Goal: Task Accomplishment & Management: Manage account settings

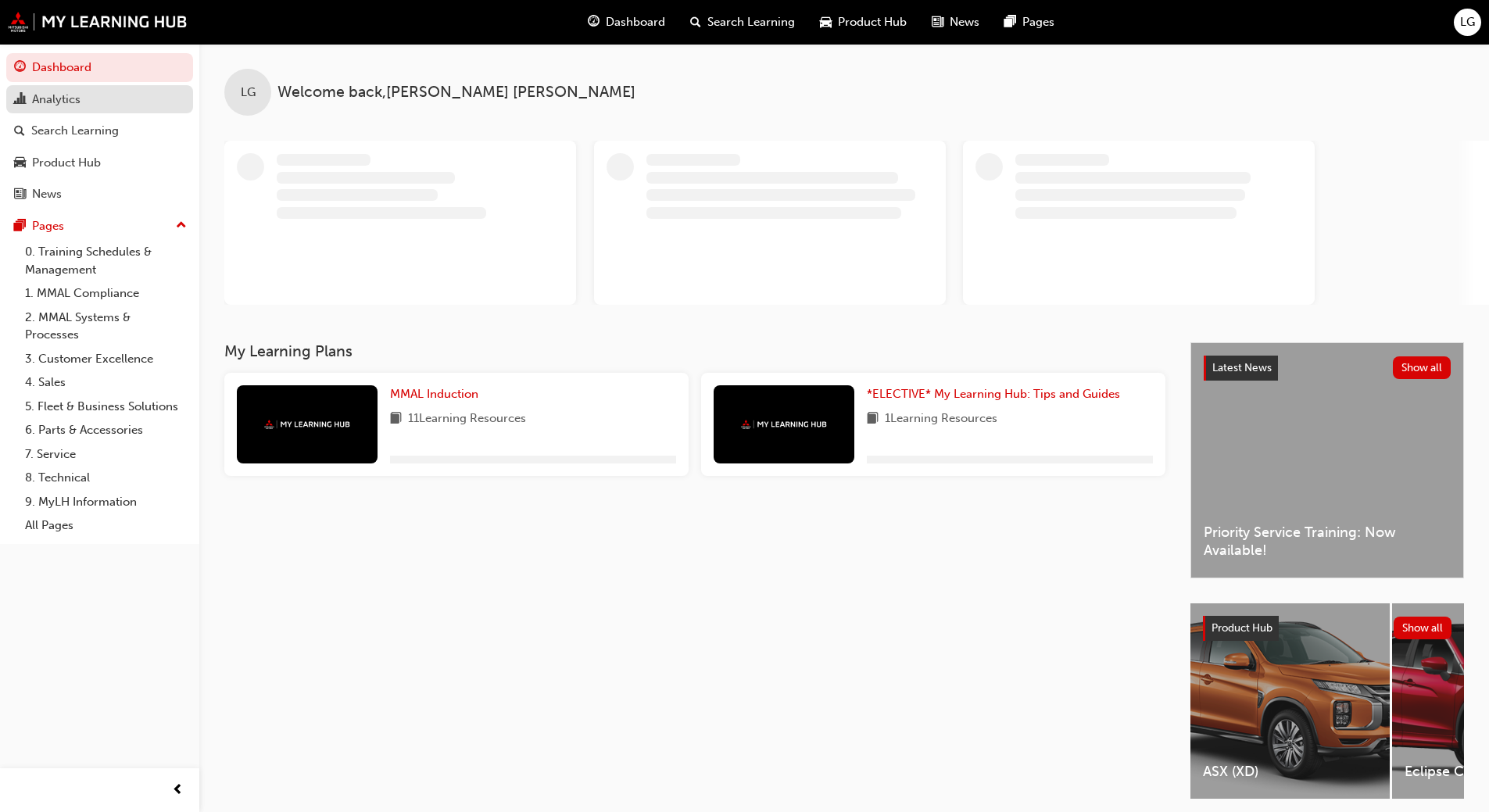
click at [48, 102] on div "Analytics" at bounding box center [56, 99] width 49 height 18
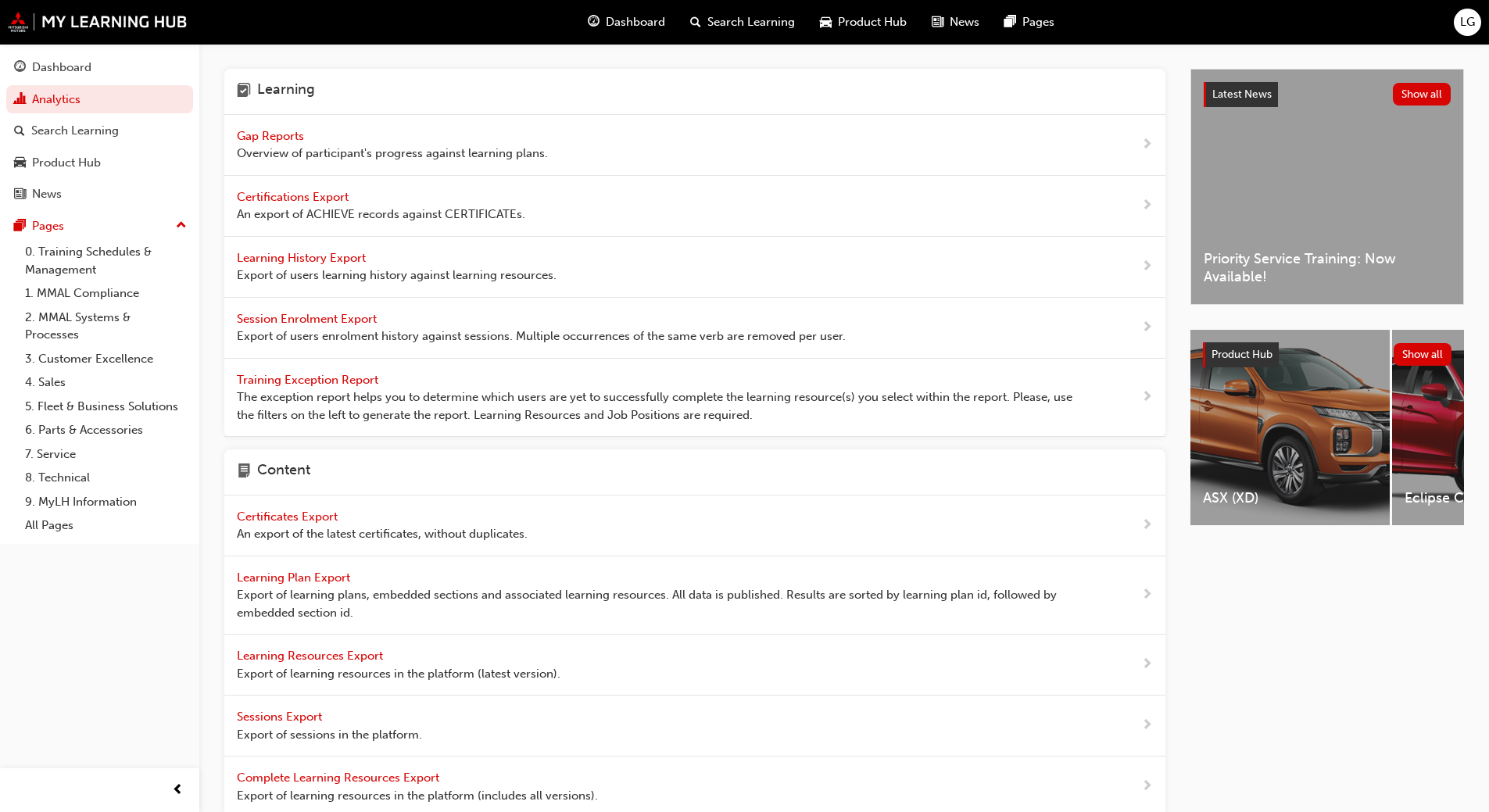
click at [265, 137] on span "Gap Reports" at bounding box center [272, 136] width 70 height 14
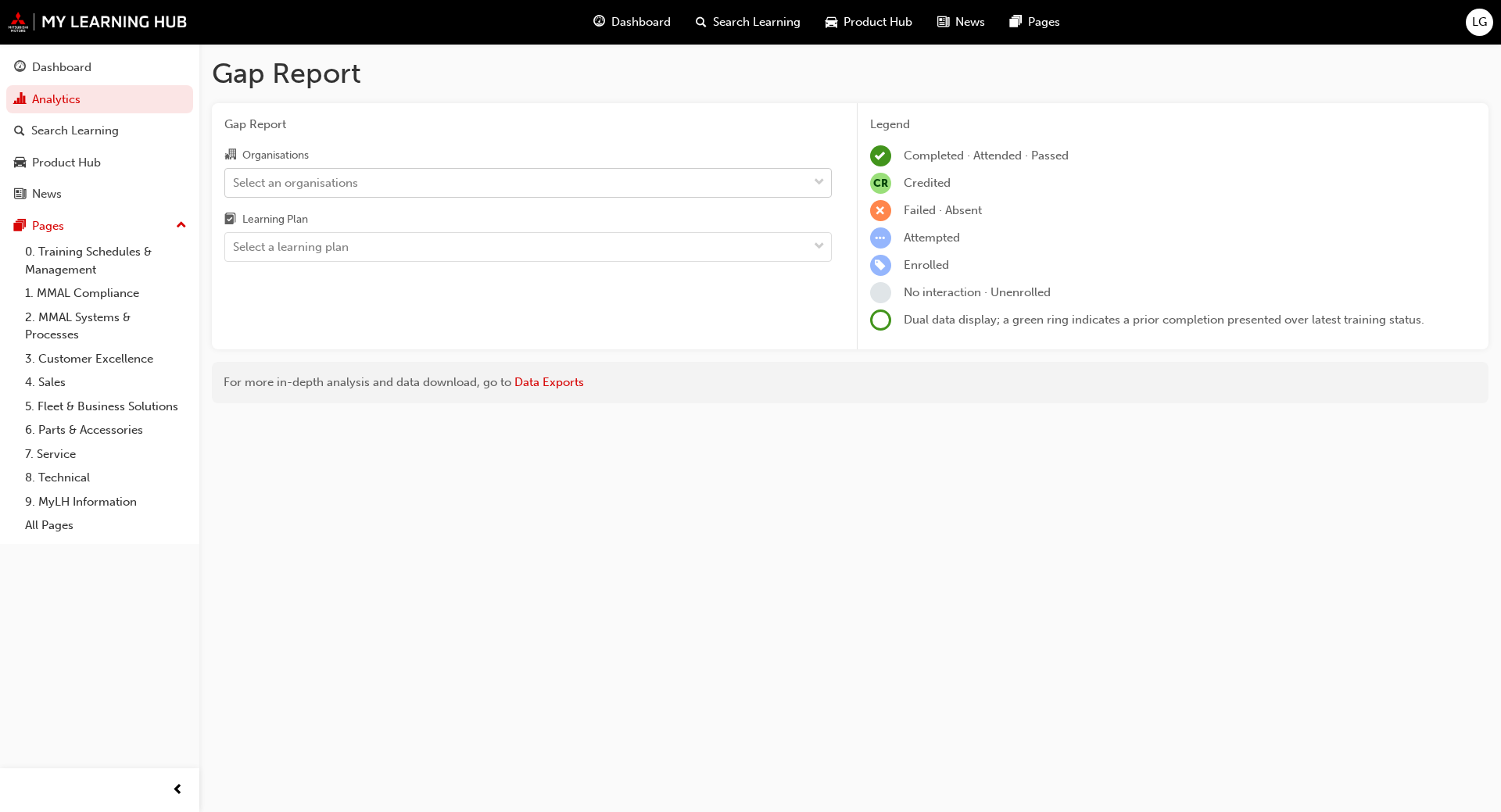
click at [268, 181] on div "Select an organisations" at bounding box center [295, 182] width 125 height 18
click at [234, 181] on input "Organisations Select an organisations" at bounding box center [233, 181] width 2 height 14
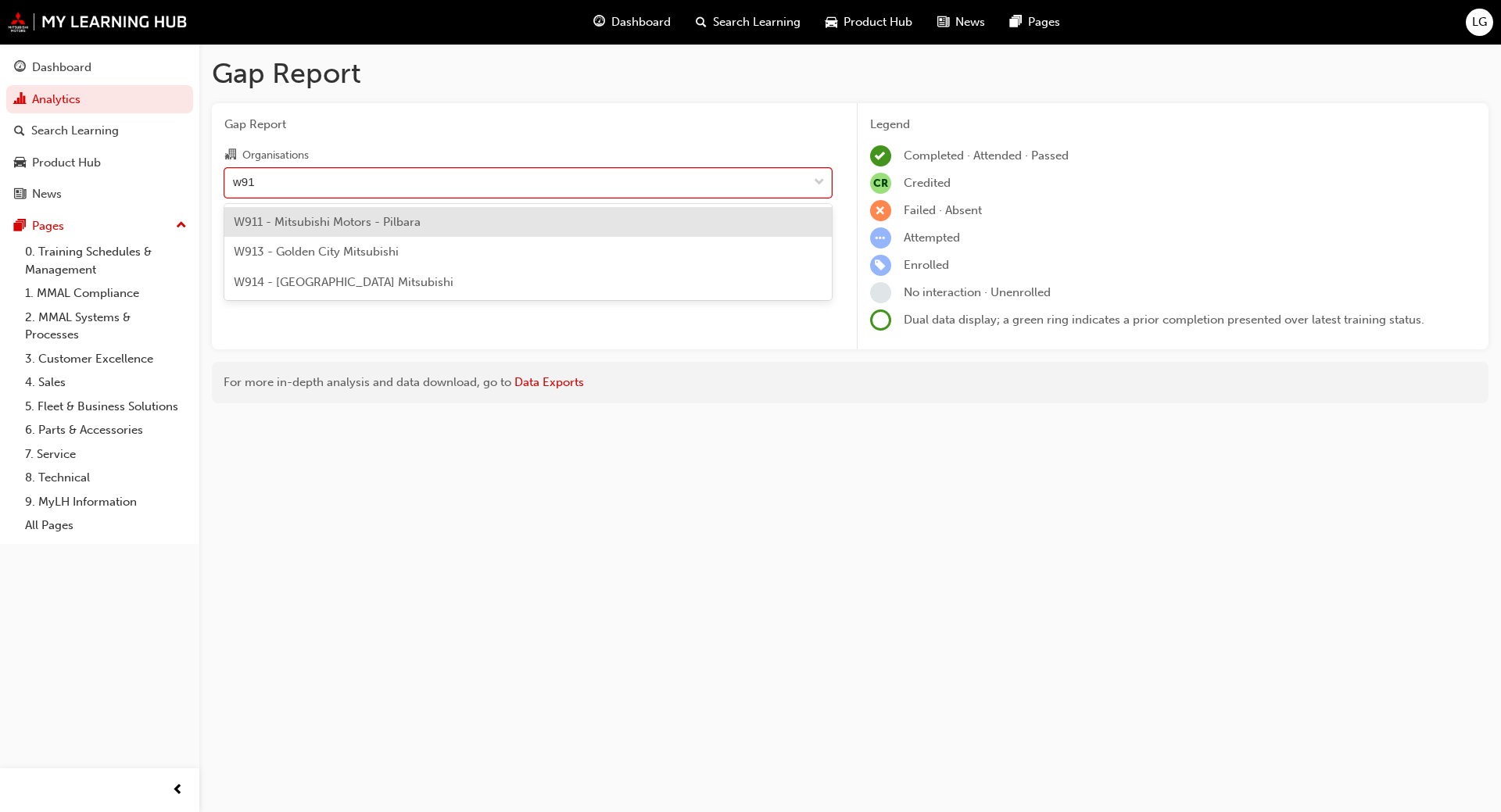
type input "w913"
click at [282, 220] on span "W913 - Golden City Mitsubishi" at bounding box center [316, 222] width 165 height 14
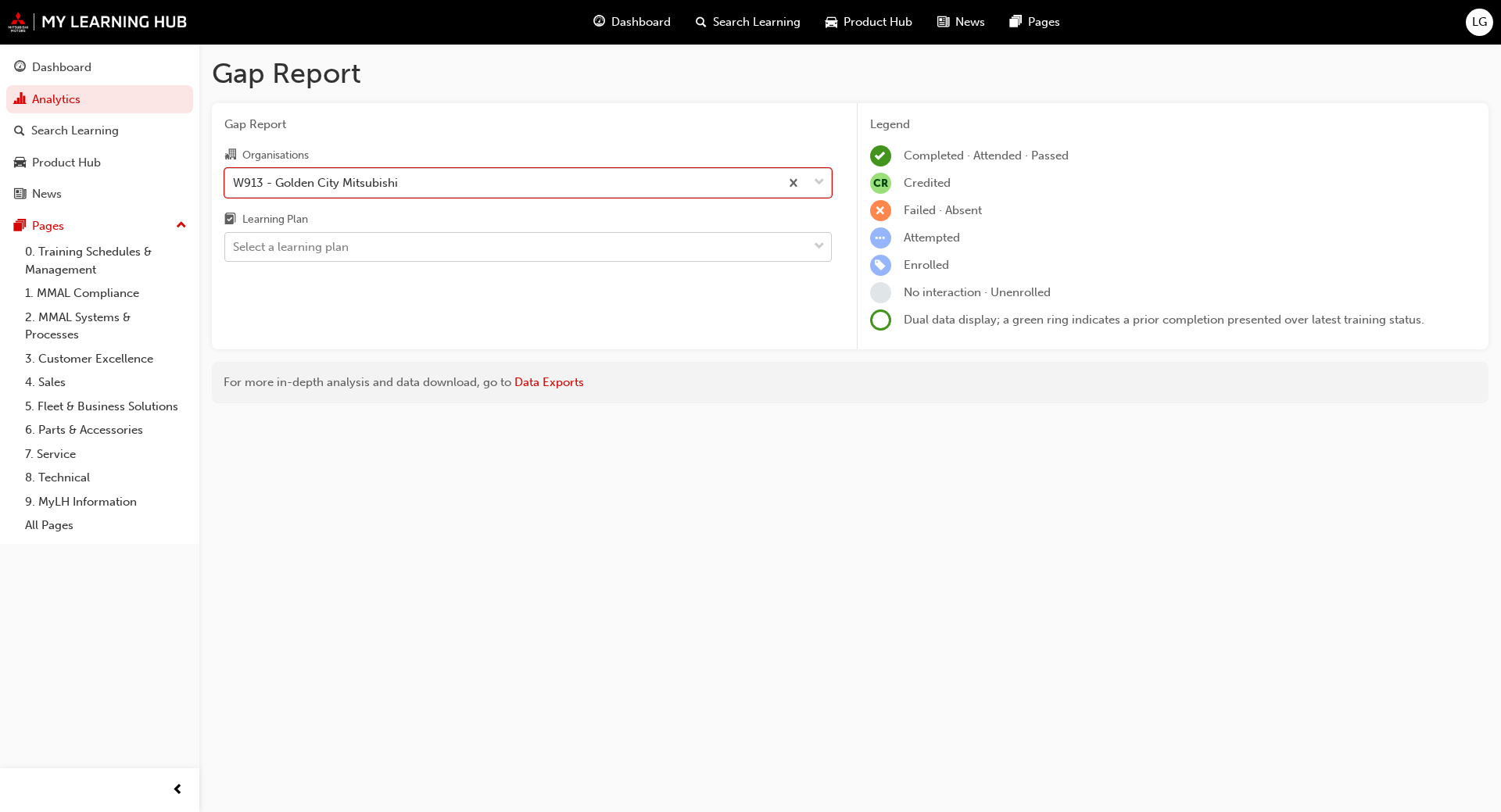
click at [281, 246] on div "Select a learning plan" at bounding box center [290, 247] width 116 height 18
click at [234, 246] on input "Learning Plan Select a learning plan" at bounding box center [233, 246] width 2 height 14
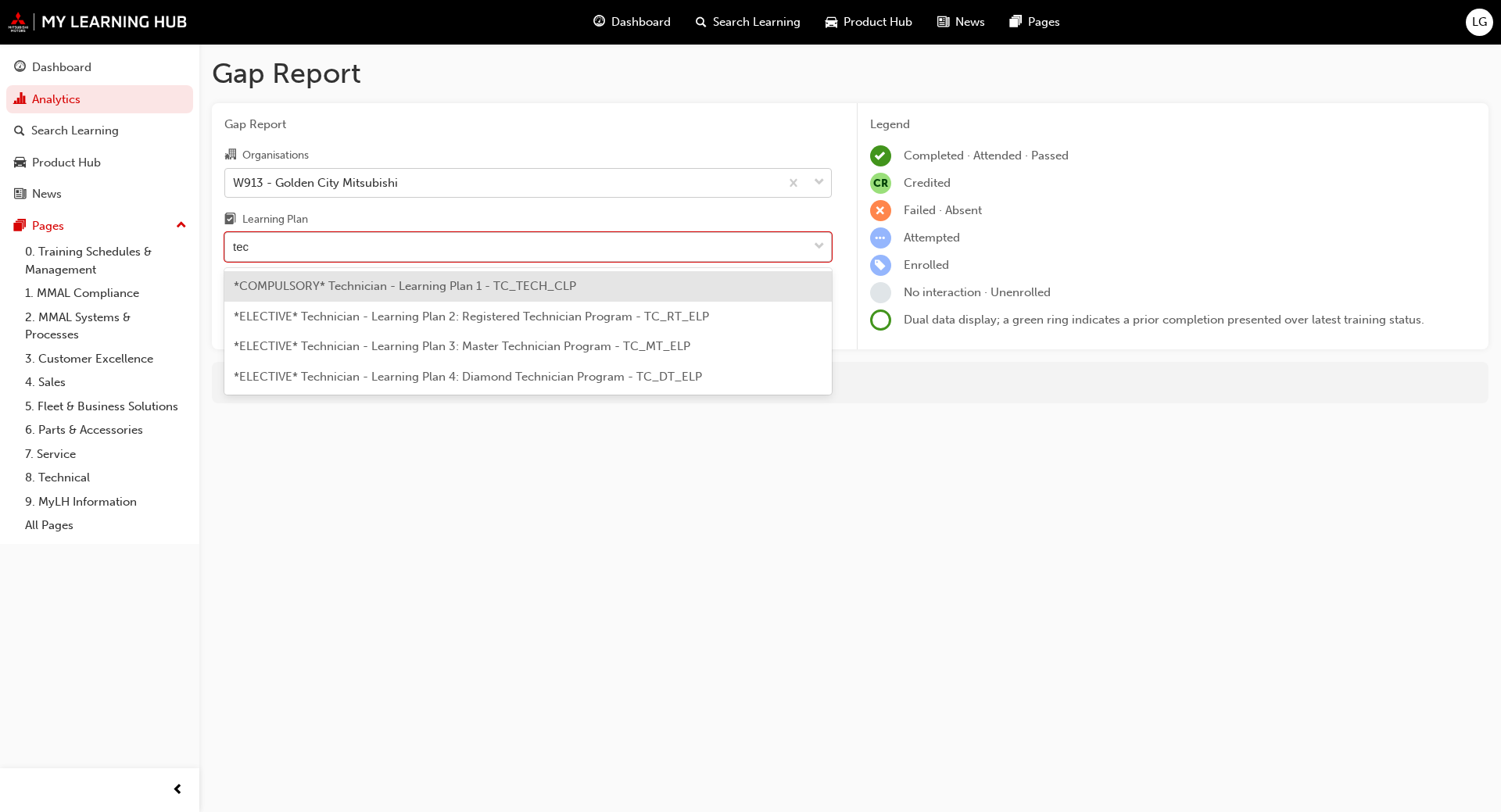
type input "tech"
click at [297, 284] on span "*COMPULSORY* Technician - Learning Plan 1 - TC_TECH_CLP" at bounding box center [404, 286] width 342 height 14
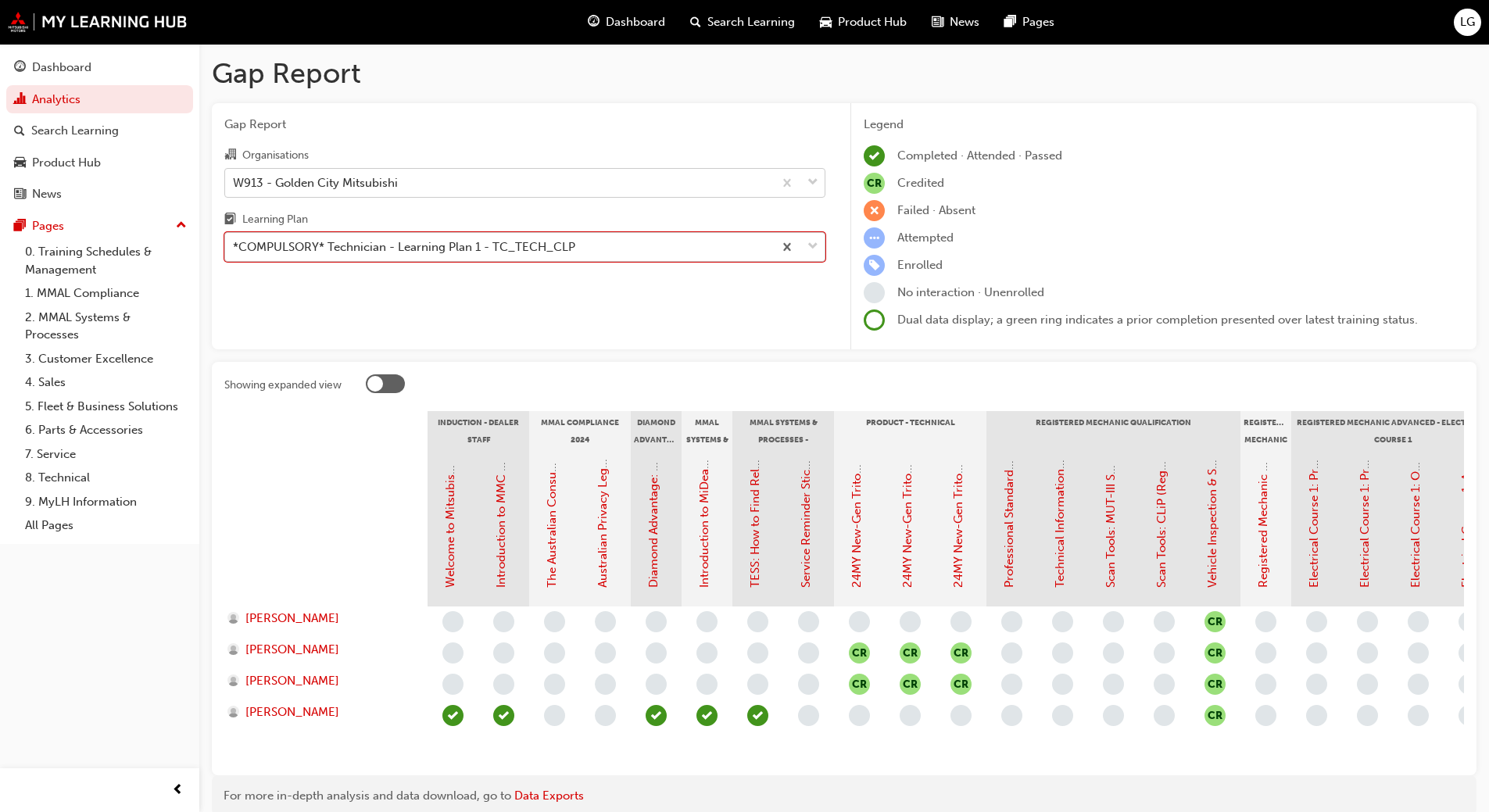
click at [261, 177] on div "W913 - Golden City Mitsubishi" at bounding box center [315, 182] width 165 height 18
click at [234, 177] on input "Organisations W913 - Golden City Mitsubishi" at bounding box center [233, 181] width 2 height 14
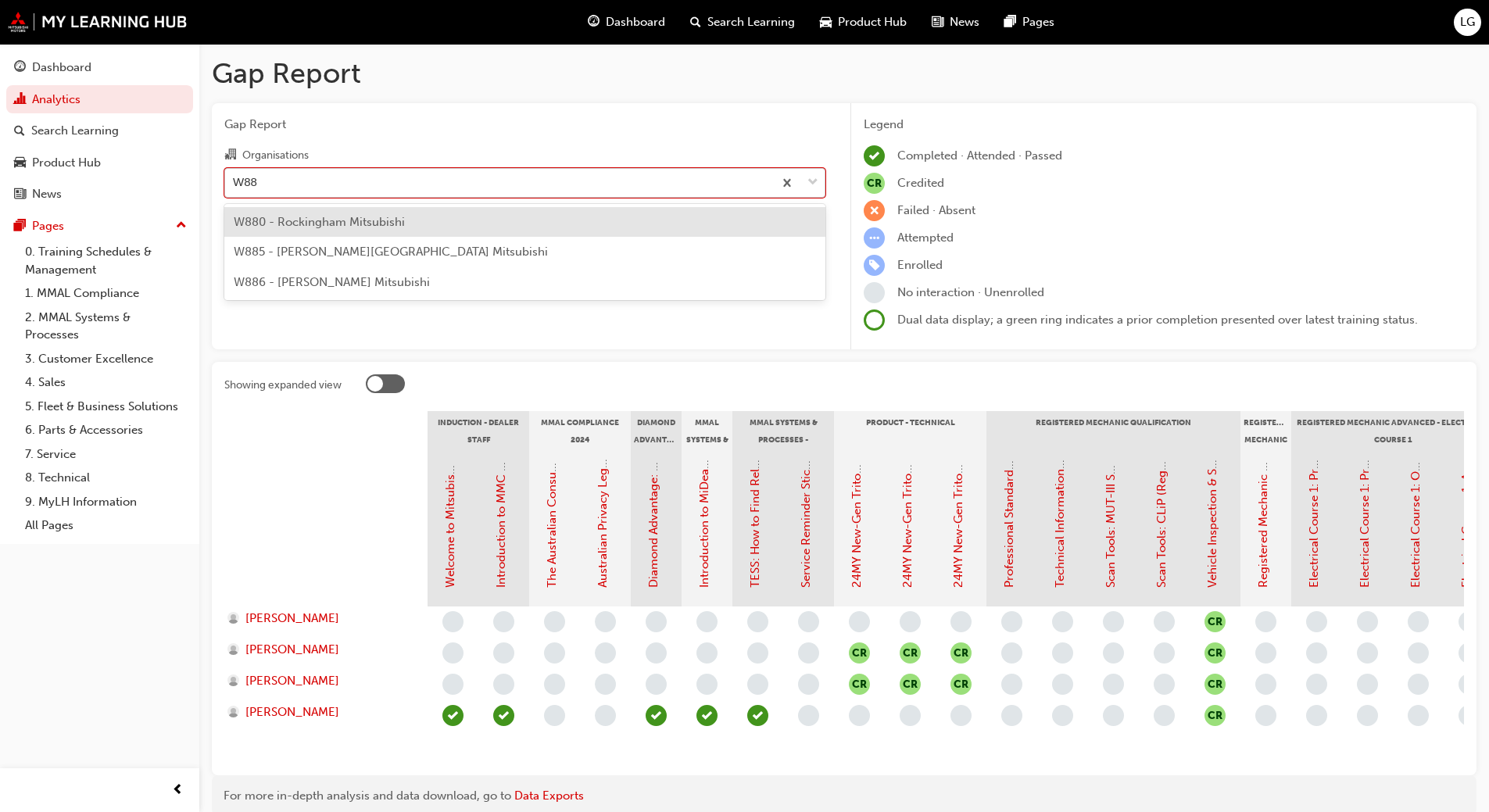
type input "W886"
click at [285, 217] on span "W886 - [PERSON_NAME] Mitsubishi" at bounding box center [332, 222] width 197 height 14
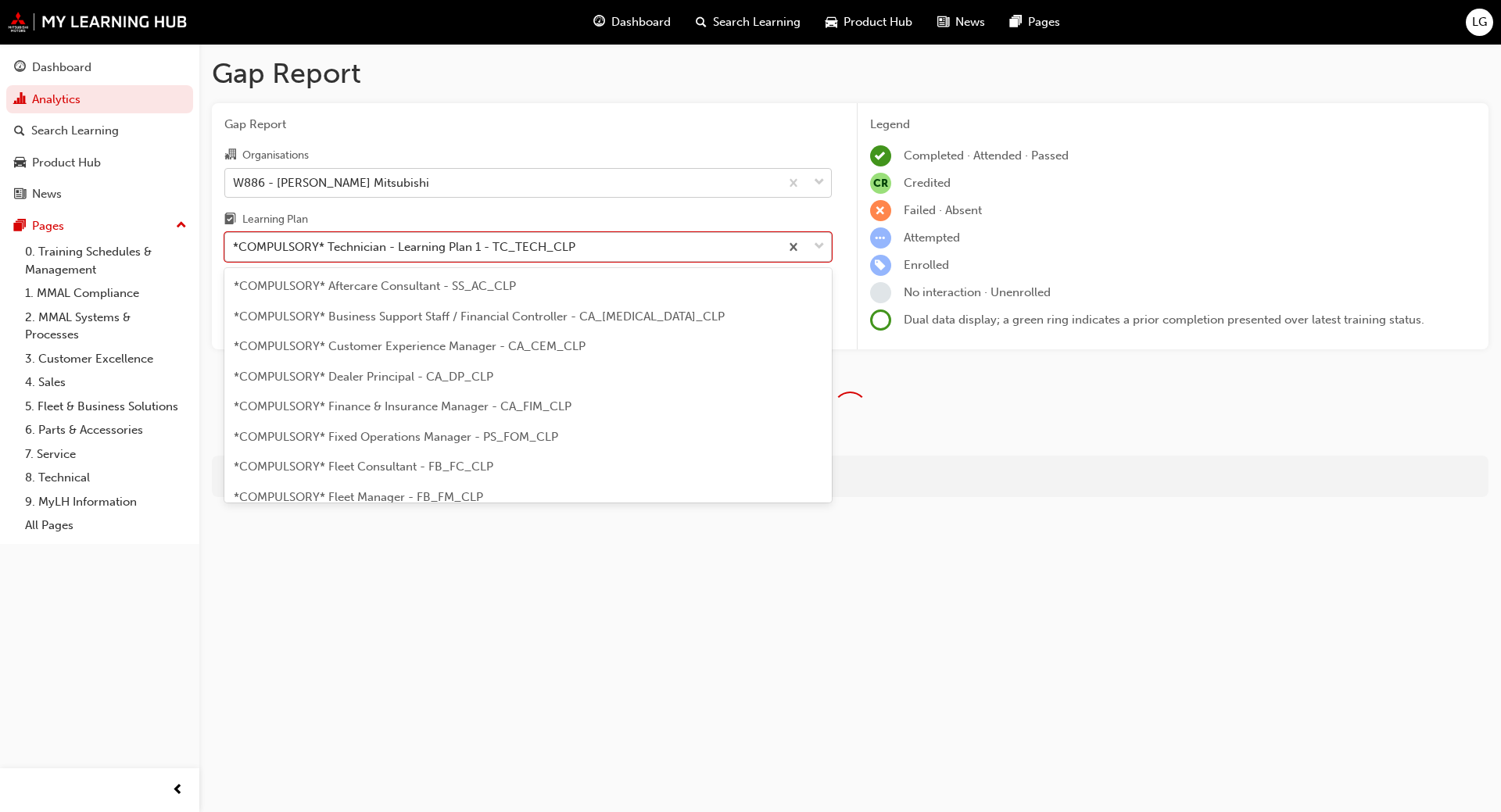
click at [319, 247] on div "*COMPULSORY* Technician - Learning Plan 1 - TC_TECH_CLP" at bounding box center [404, 247] width 342 height 18
click at [234, 247] on input "Learning Plan option *COMPULSORY* Technician - Learning Plan 1 - TC_TECH_CLP, s…" at bounding box center [233, 246] width 2 height 14
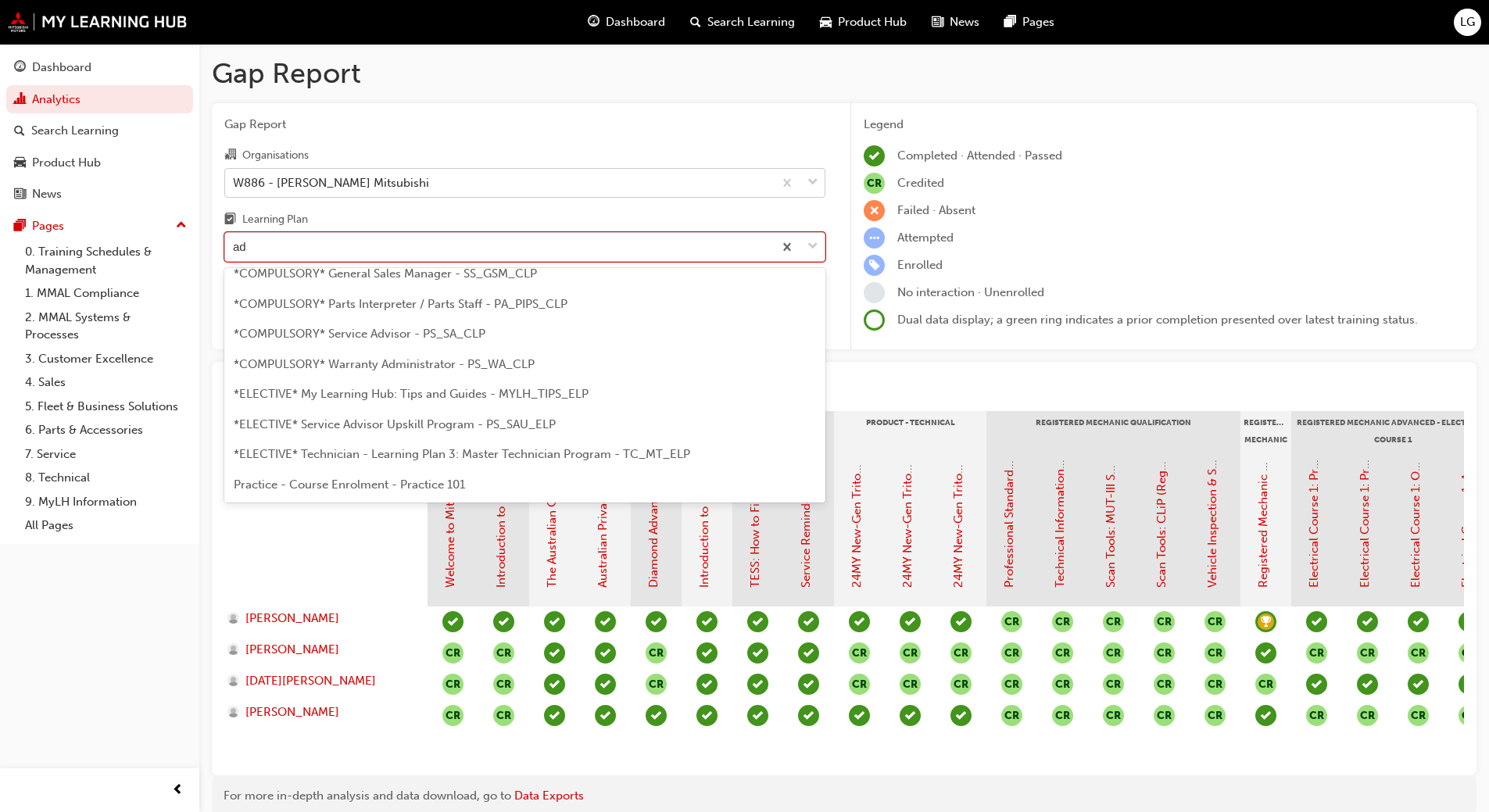
scroll to position [20, 0]
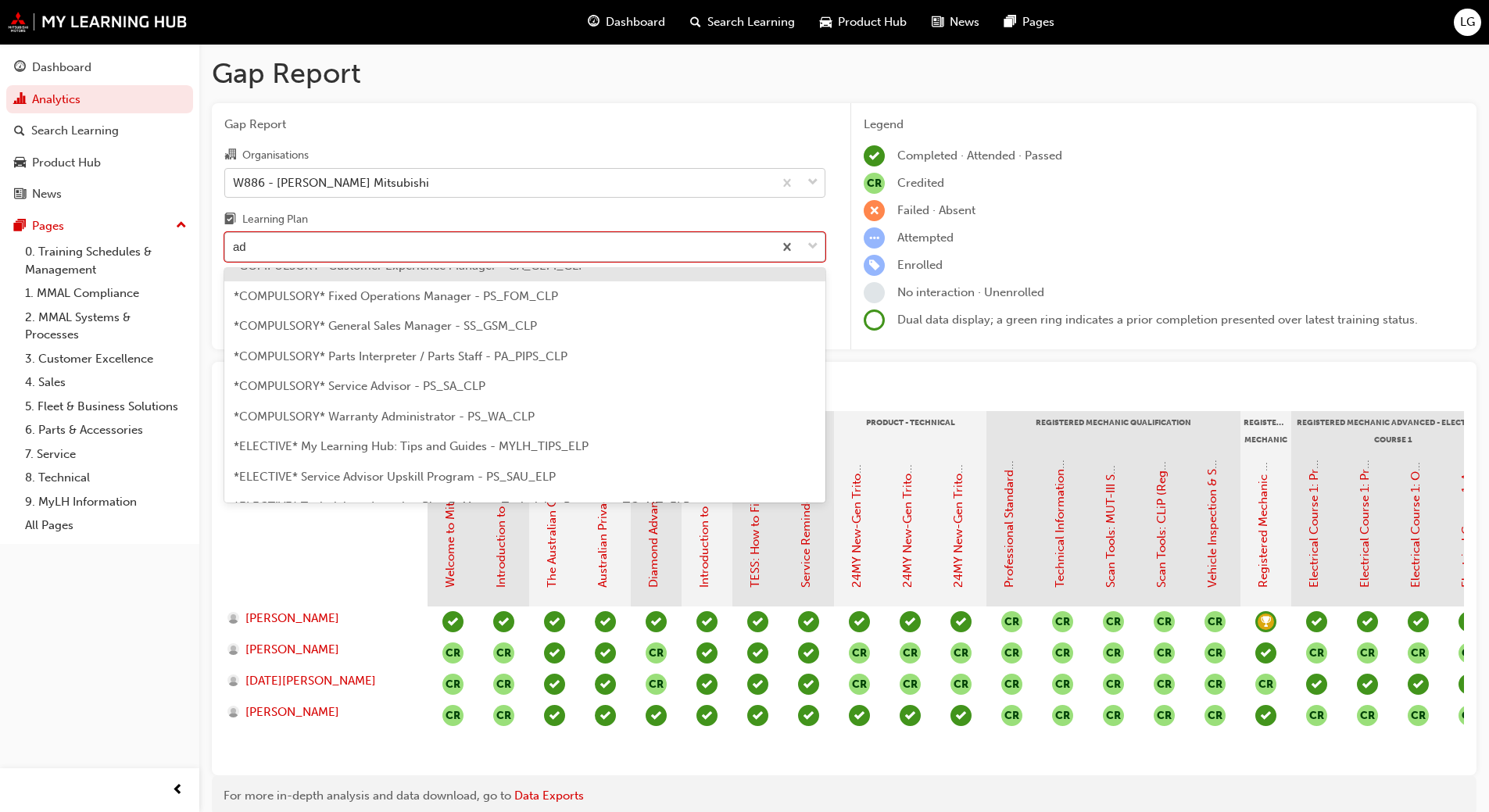
type input "adv"
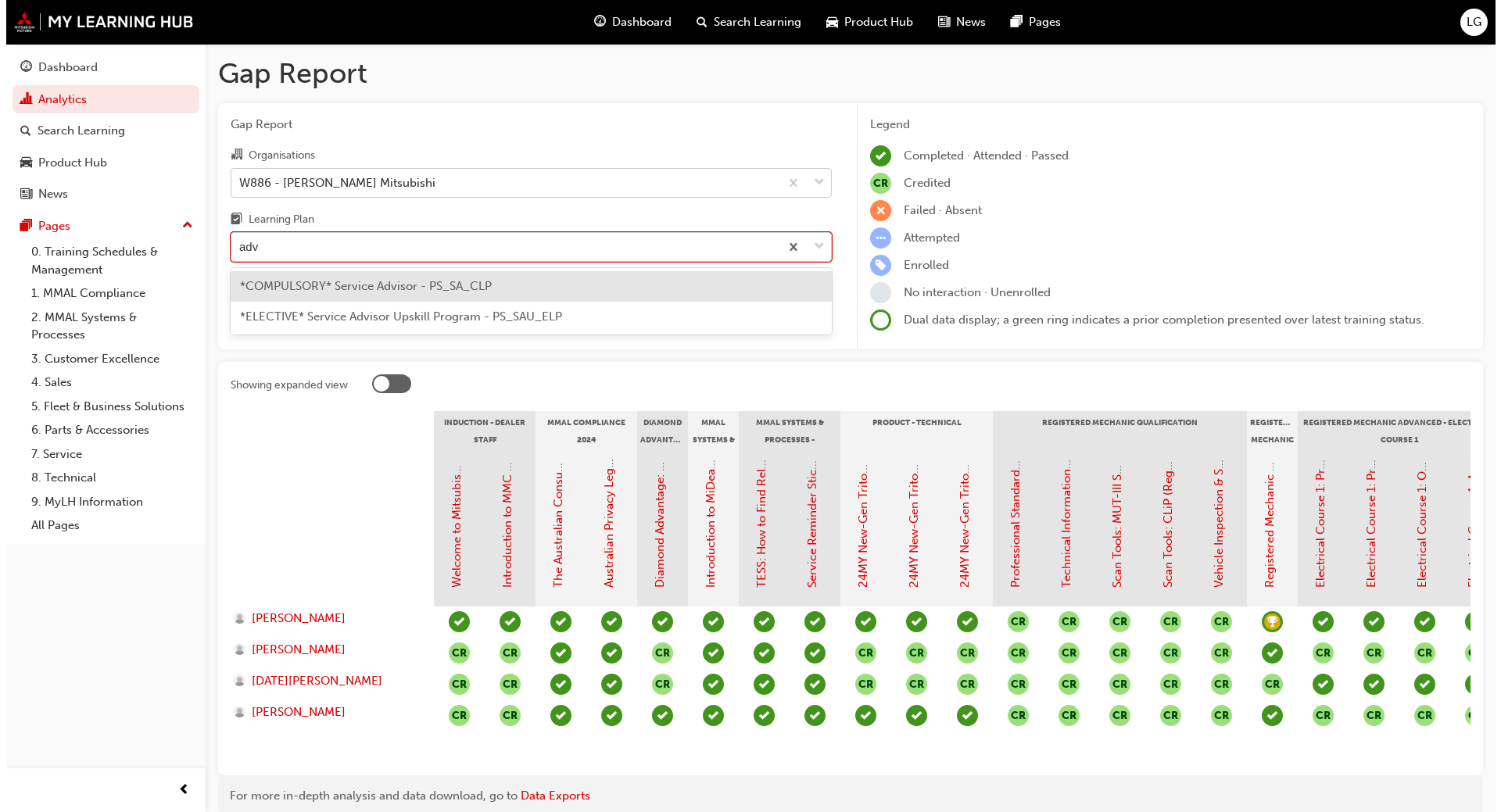
scroll to position [0, 0]
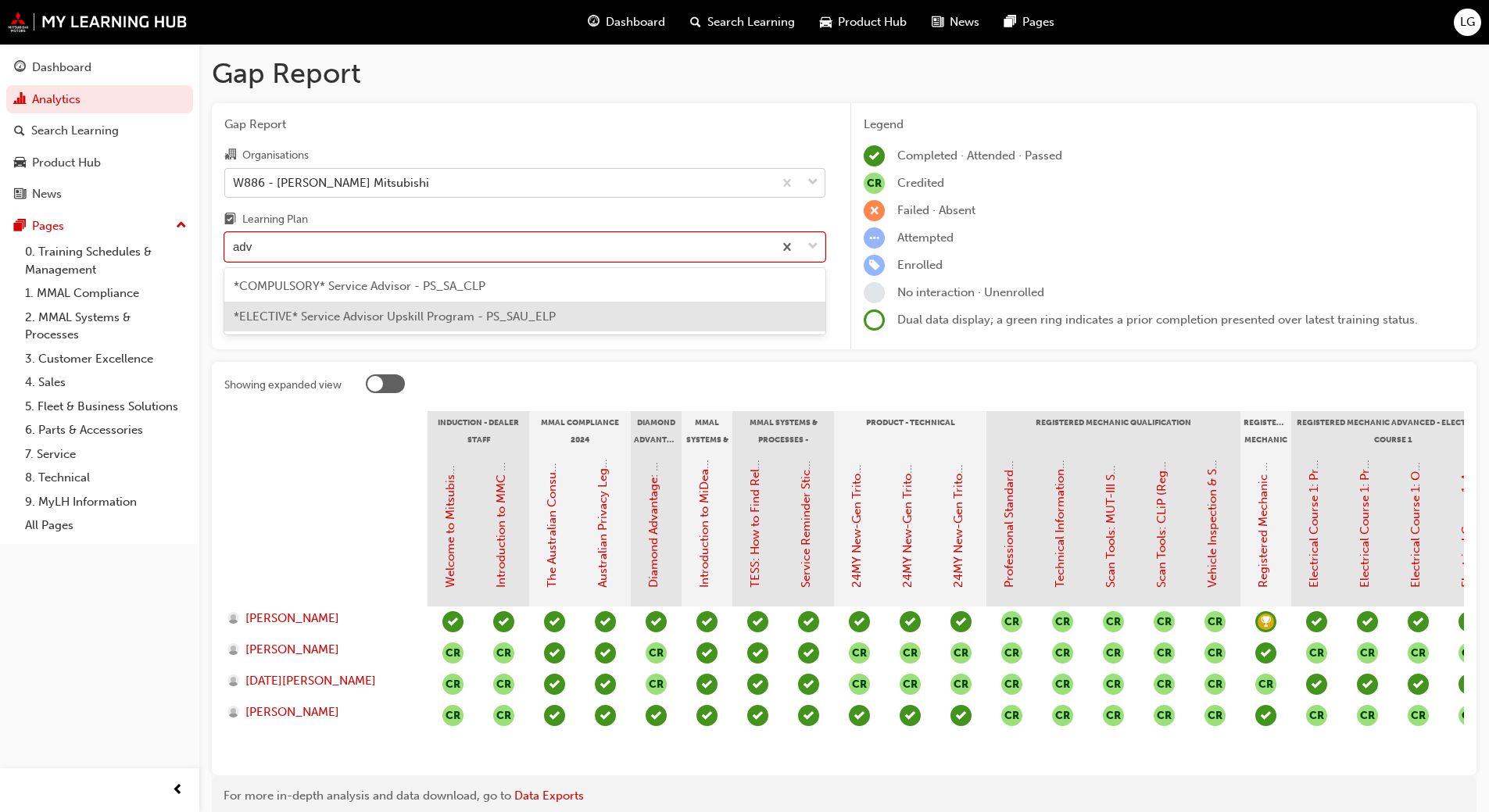
click at [327, 316] on span "*ELECTIVE* Service Advisor Upskill Program - PS_SAU_ELP" at bounding box center [394, 316] width 322 height 14
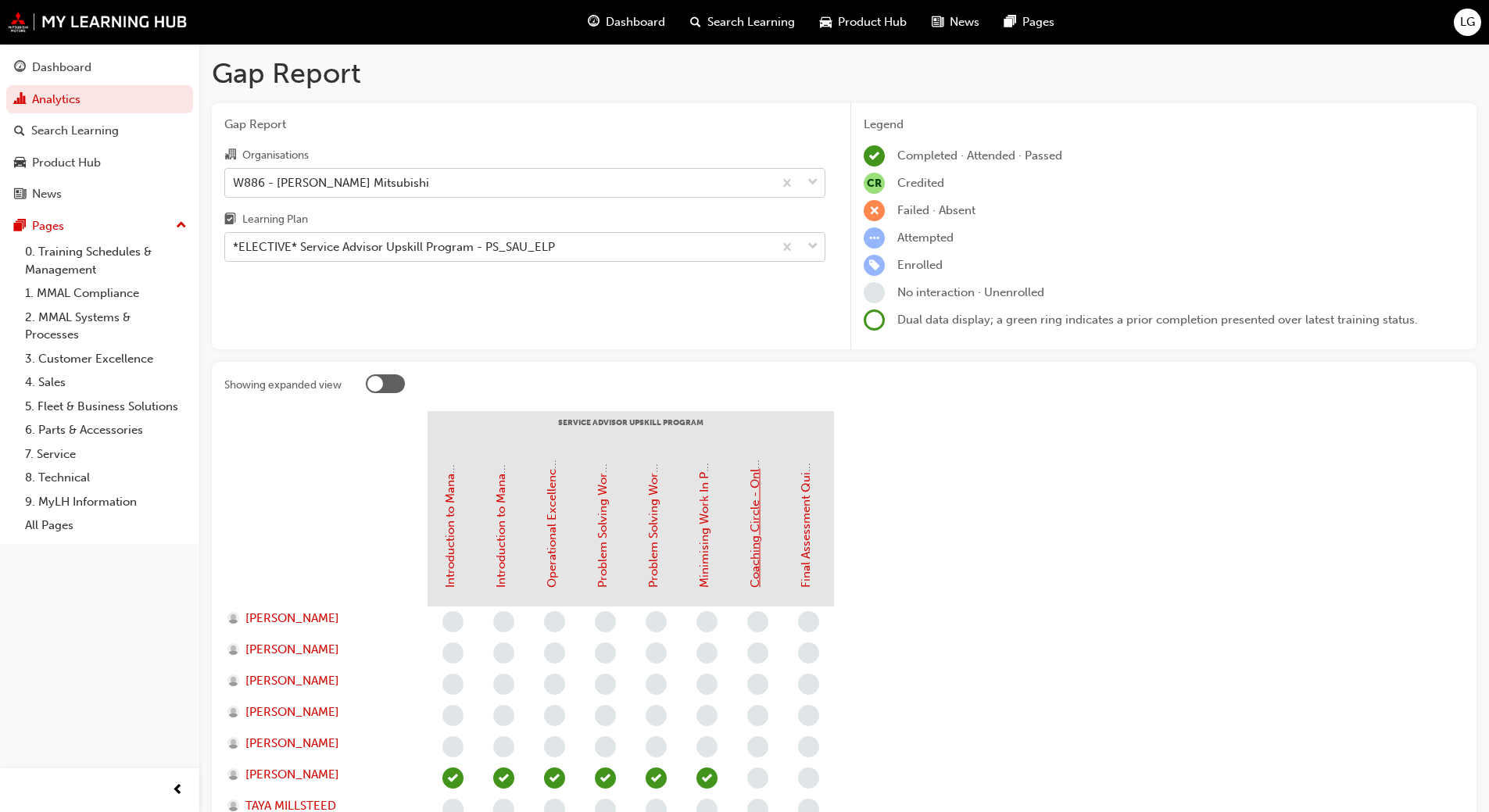
click at [756, 557] on link "Coaching Circle - Online Instructor Led Training (Service Advisor Upskill Progr…" at bounding box center [755, 364] width 14 height 447
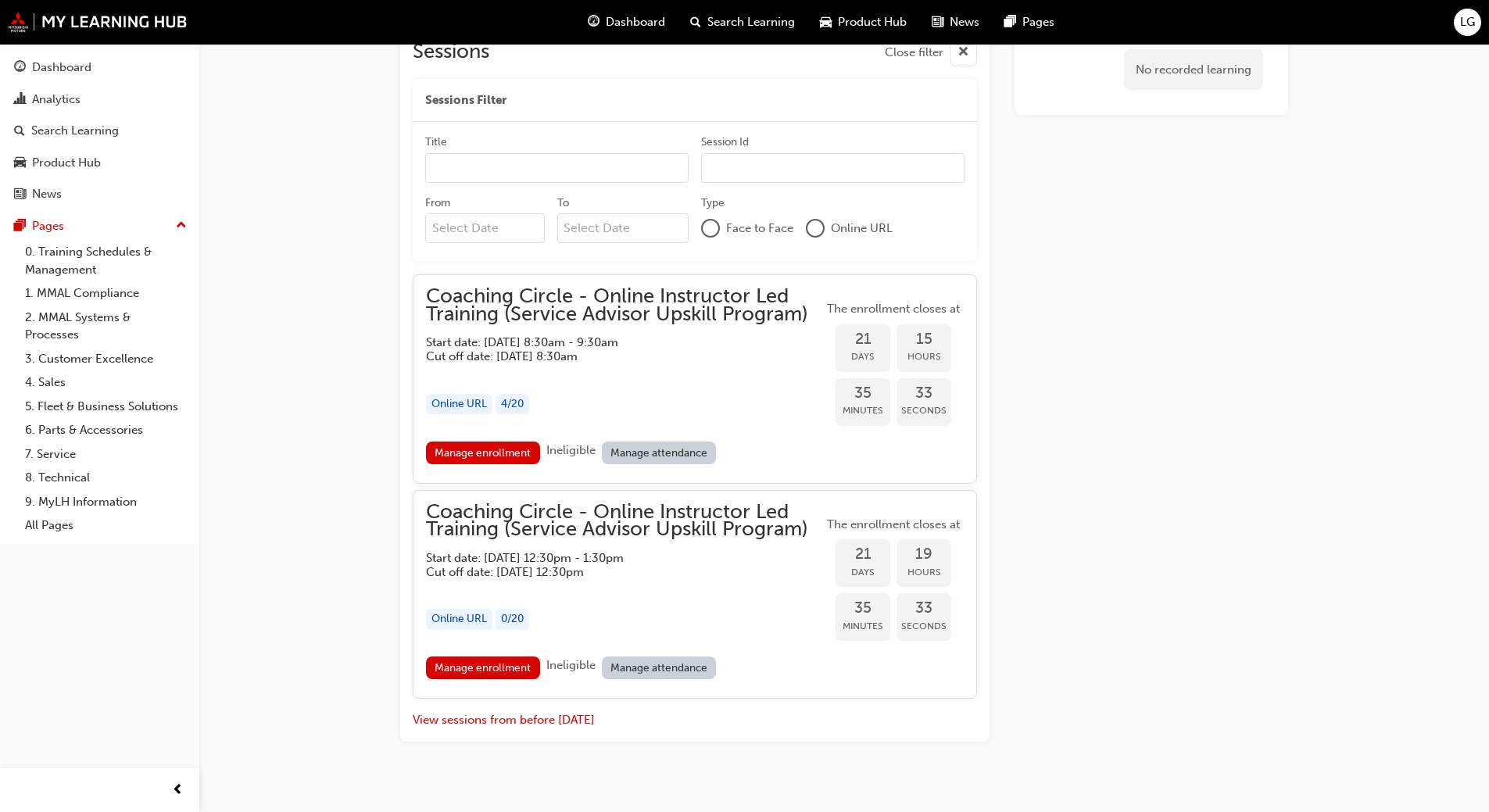
scroll to position [1270, 0]
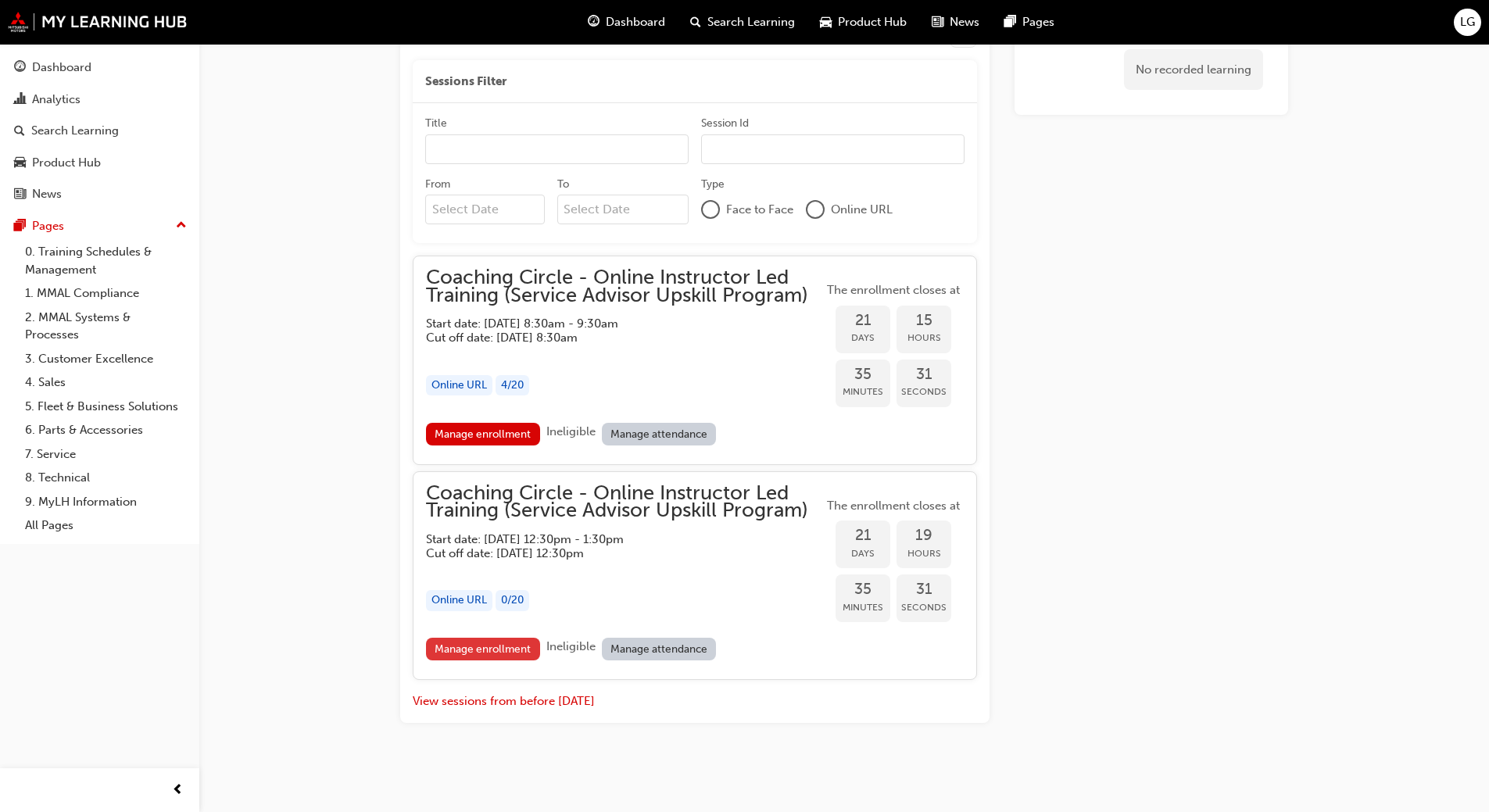
click at [517, 647] on link "Manage enrollment" at bounding box center [483, 649] width 114 height 22
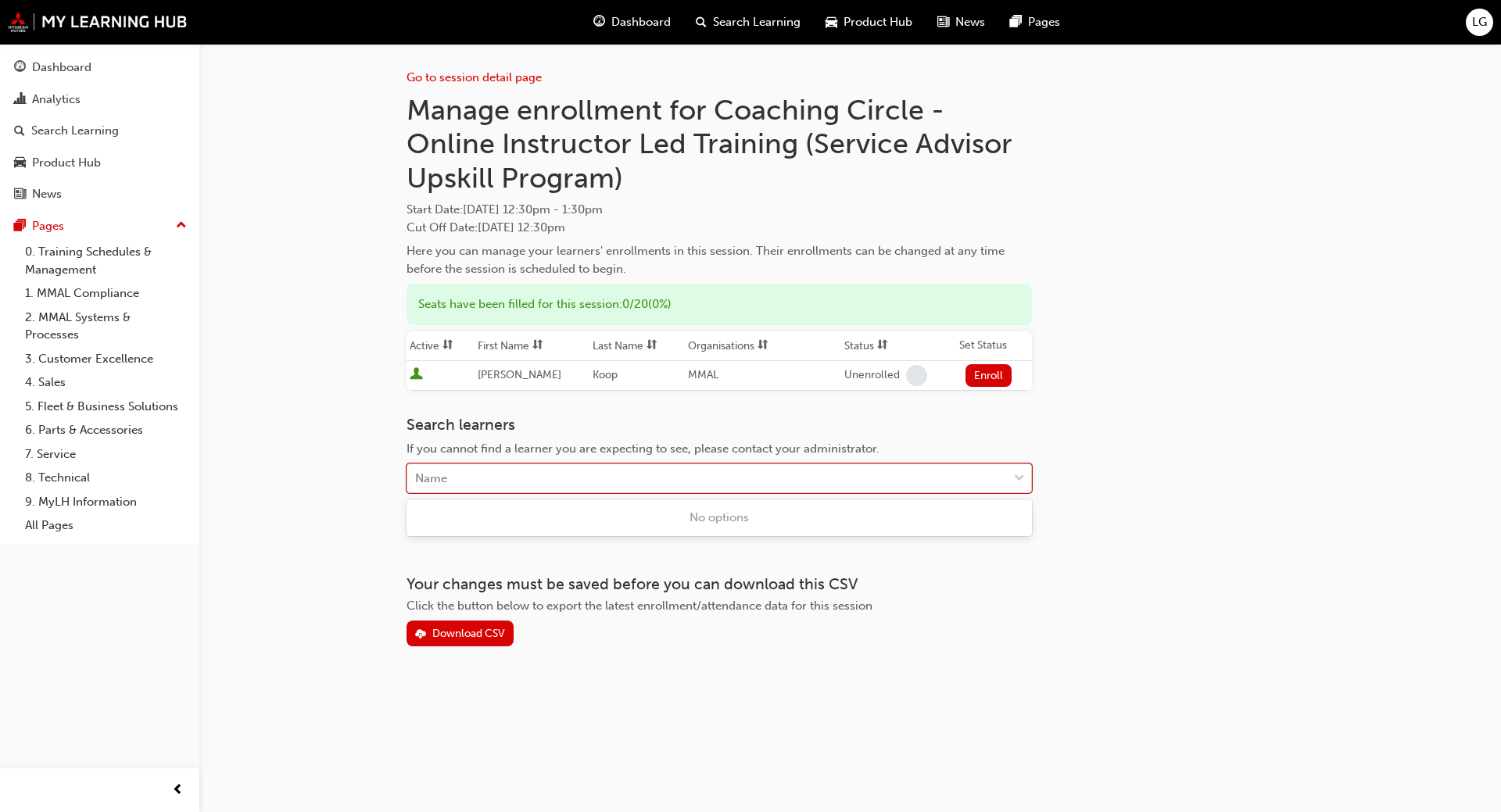
click at [455, 473] on div "Name" at bounding box center [707, 479] width 600 height 27
type input "vena"
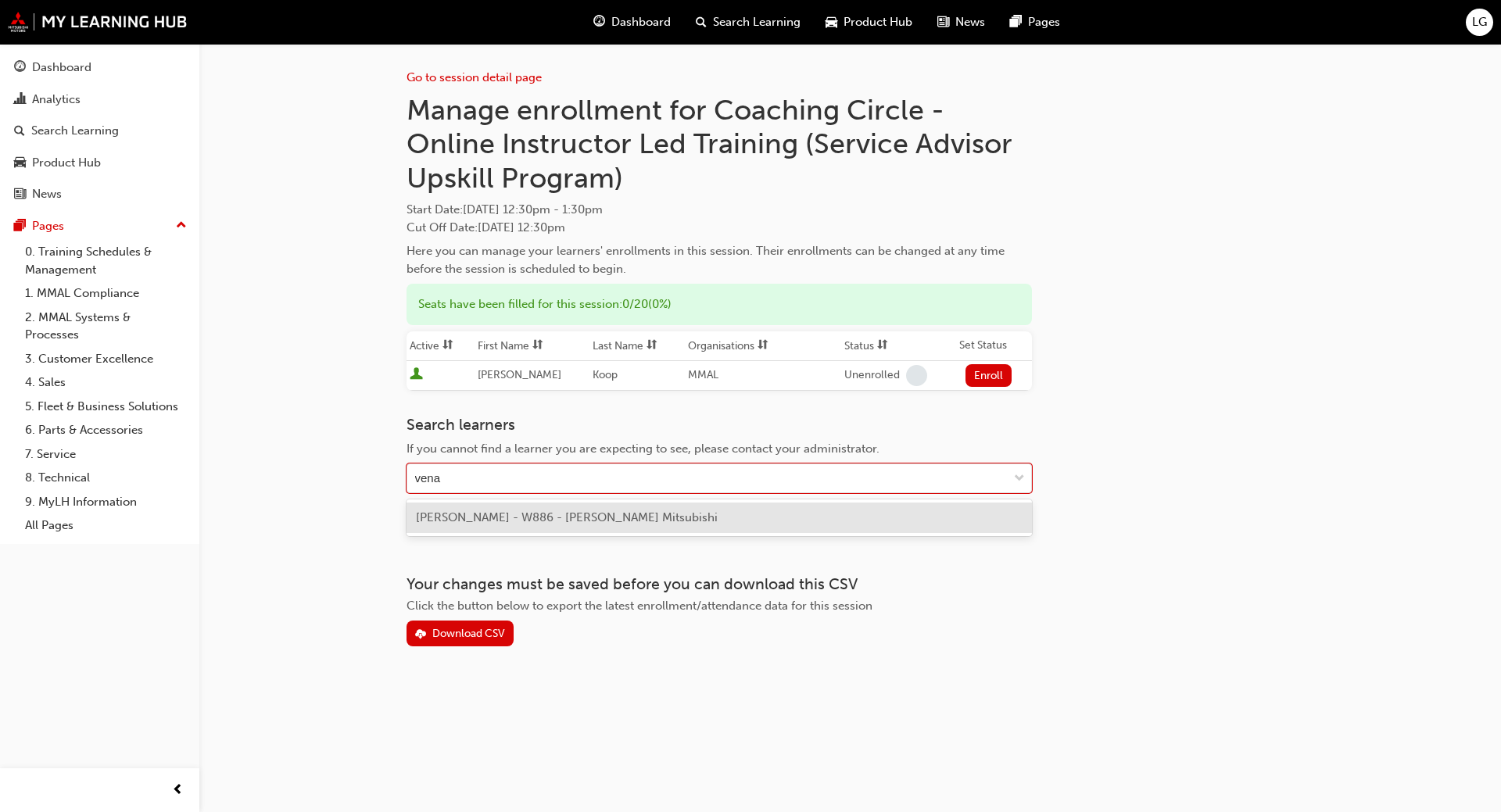
click at [456, 515] on span "[PERSON_NAME] - W886 - [PERSON_NAME] Mitsubishi" at bounding box center [567, 518] width 302 height 14
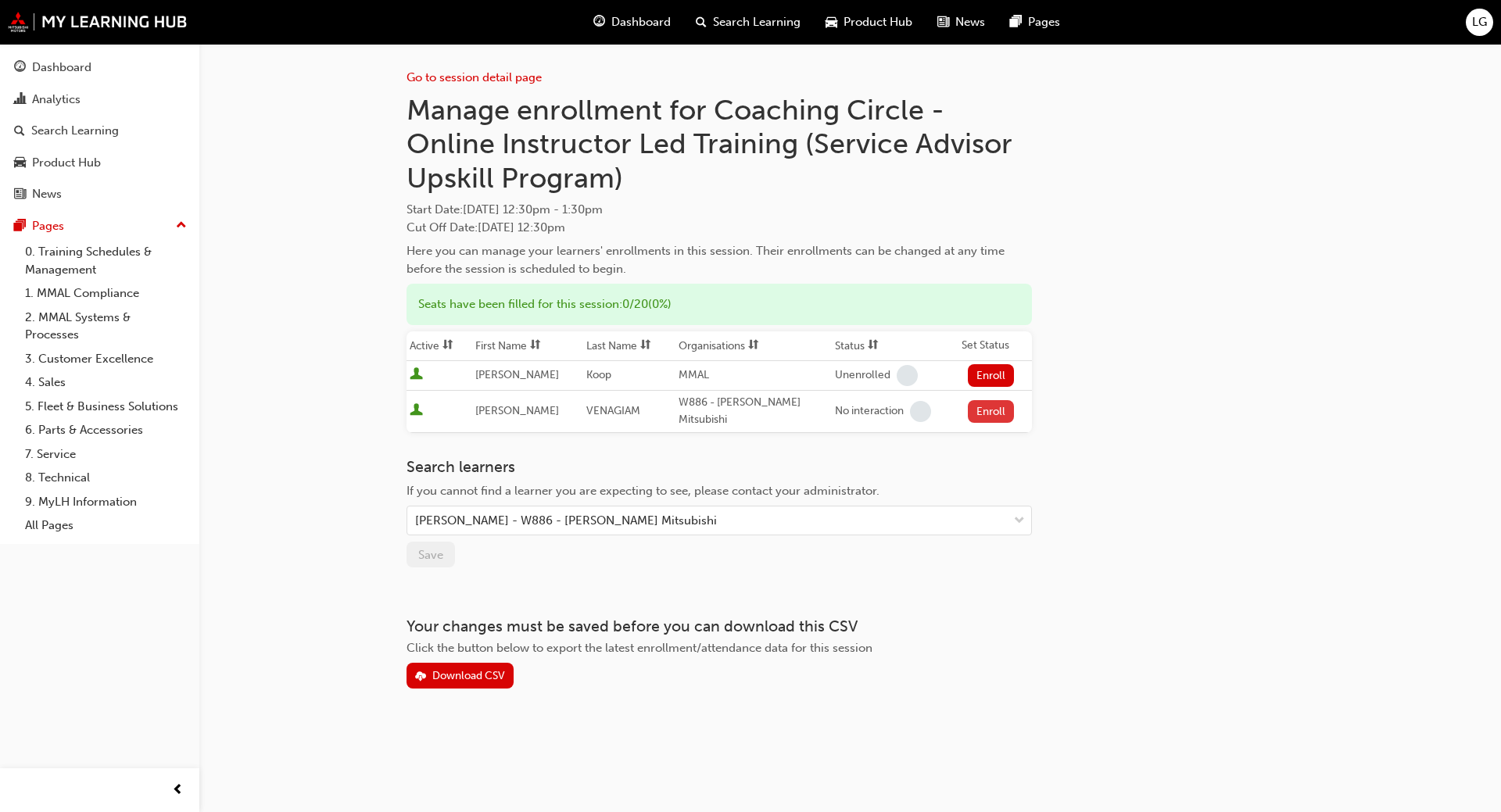
click at [984, 410] on button "Enroll" at bounding box center [991, 412] width 47 height 22
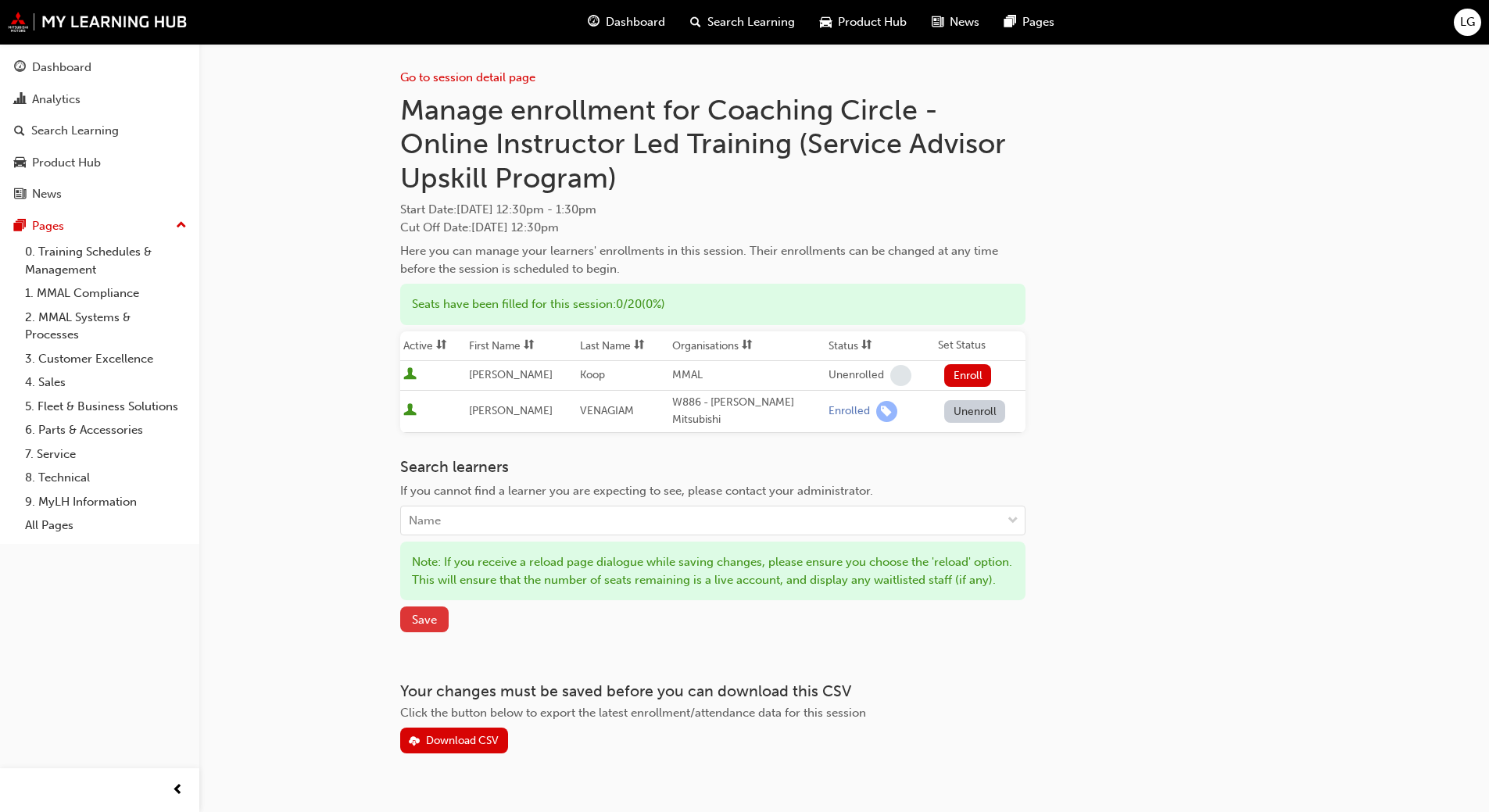
click at [439, 632] on button "Save" at bounding box center [424, 619] width 49 height 26
